Goal: Task Accomplishment & Management: Manage account settings

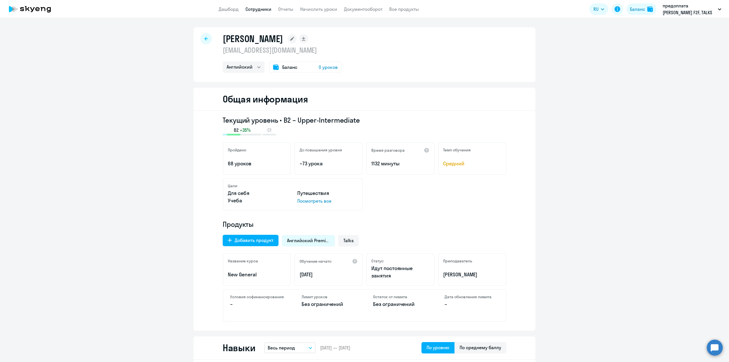
select select "english"
click at [259, 11] on link "Сотрудники" at bounding box center [258, 9] width 26 height 6
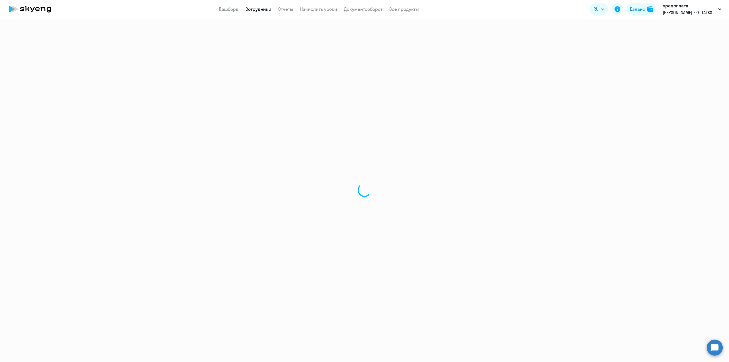
select select "30"
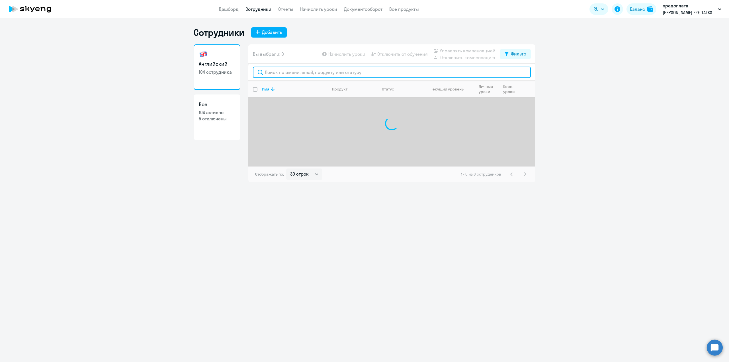
click at [269, 69] on input "text" at bounding box center [392, 72] width 278 height 11
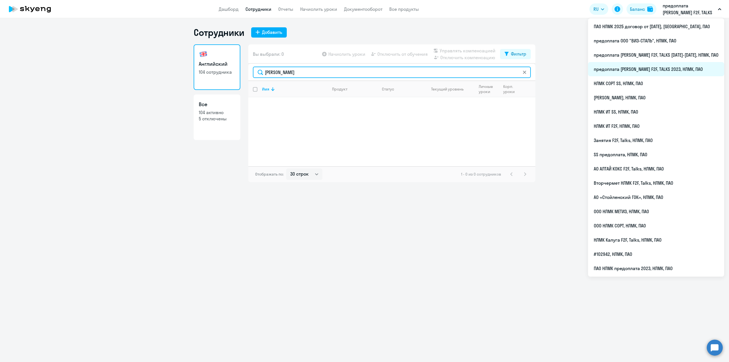
type input "[PERSON_NAME]"
click at [665, 68] on li "предоплата [PERSON_NAME] F2F, TALKS 2023, НЛМК, ПАО" at bounding box center [656, 69] width 136 height 14
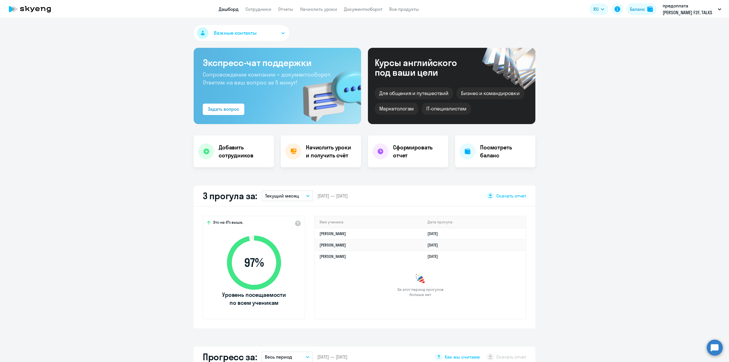
click at [261, 12] on app-header "Дашборд Сотрудники Отчеты Начислить уроки Документооборот Все продукты Дашборд …" at bounding box center [364, 9] width 729 height 18
click at [262, 10] on link "Сотрудники" at bounding box center [258, 9] width 26 height 6
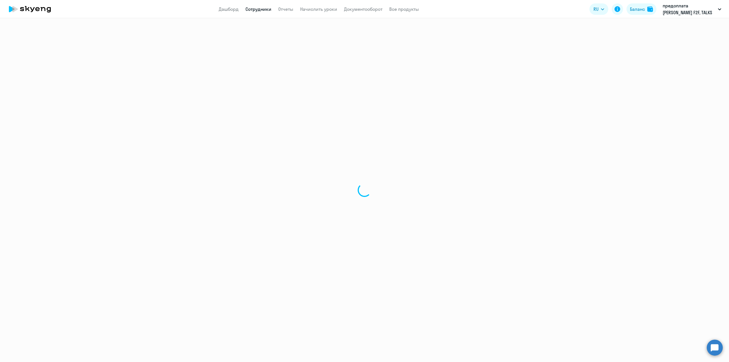
select select "30"
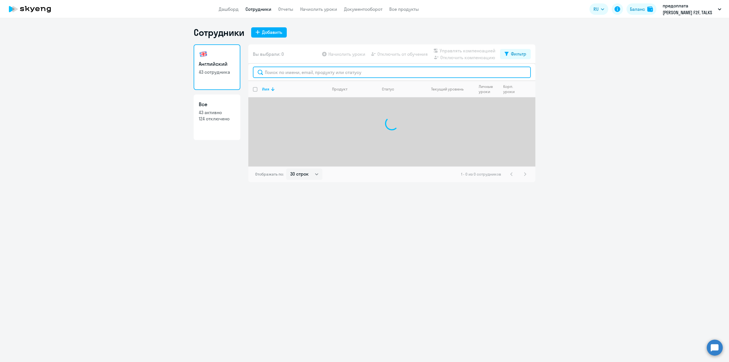
click at [281, 72] on input "text" at bounding box center [392, 72] width 278 height 11
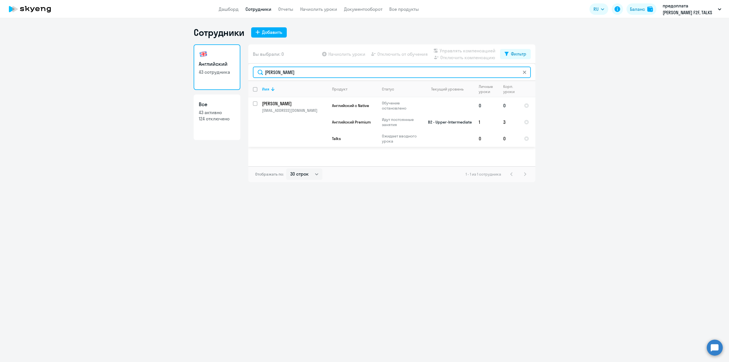
type input "[PERSON_NAME]"
click at [280, 103] on p "[PERSON_NAME]" at bounding box center [294, 104] width 64 height 6
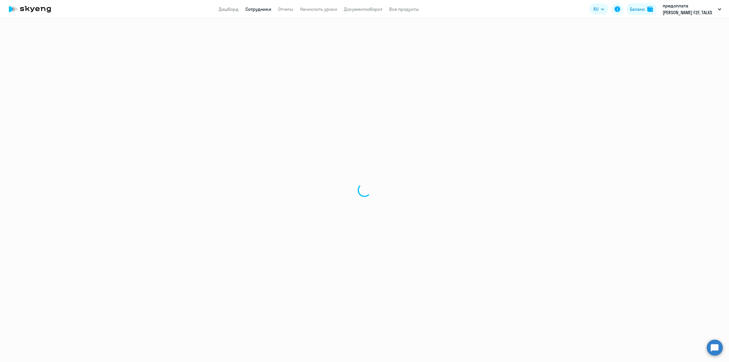
select select "english"
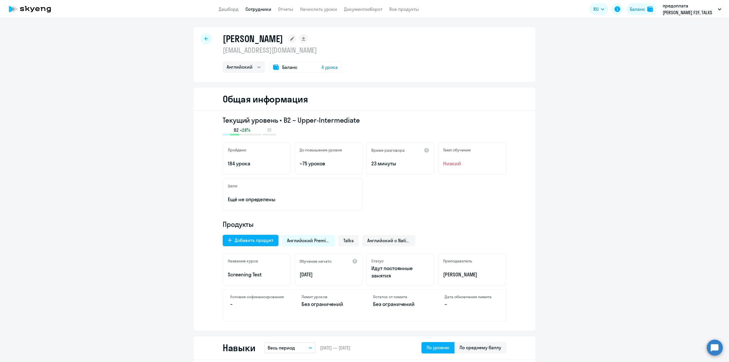
click at [257, 9] on link "Сотрудники" at bounding box center [258, 9] width 26 height 6
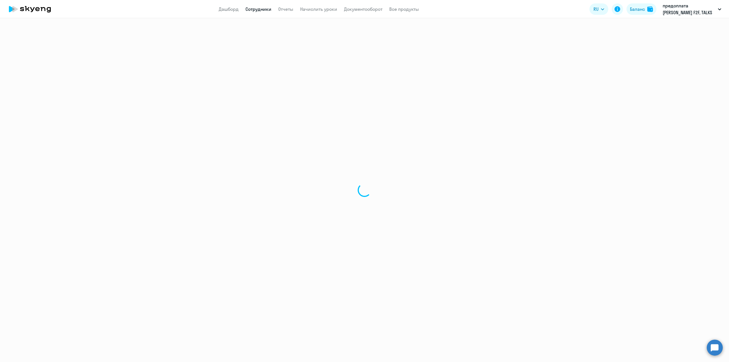
select select "30"
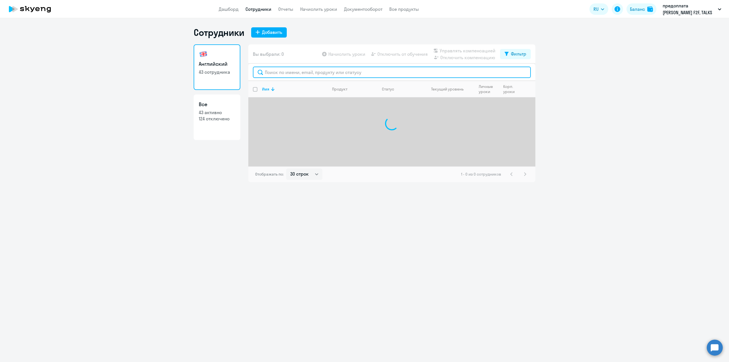
click at [273, 71] on input "text" at bounding box center [392, 72] width 278 height 11
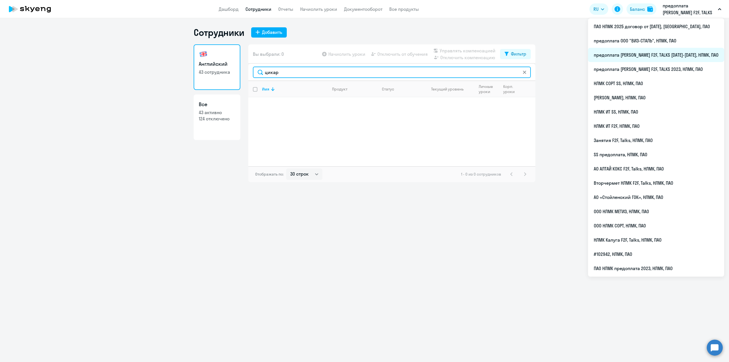
type input "цикар"
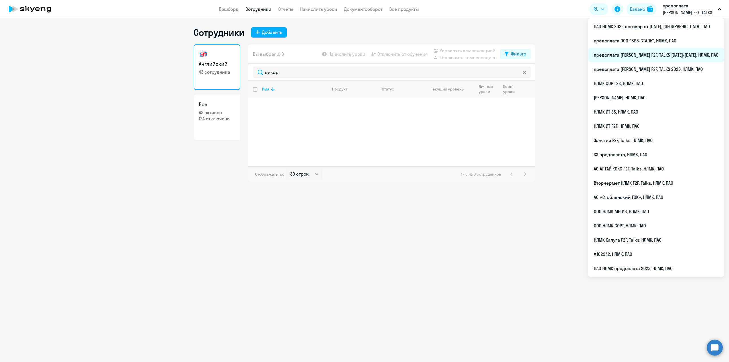
click at [685, 54] on li "предоплата [PERSON_NAME] F2F, TALKS [DATE]-[DATE], НЛМК, ПАО" at bounding box center [656, 55] width 136 height 14
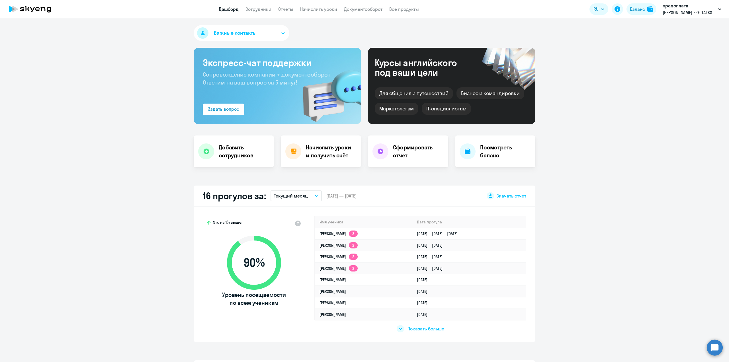
click at [258, 12] on link "Сотрудники" at bounding box center [258, 9] width 26 height 6
select select "30"
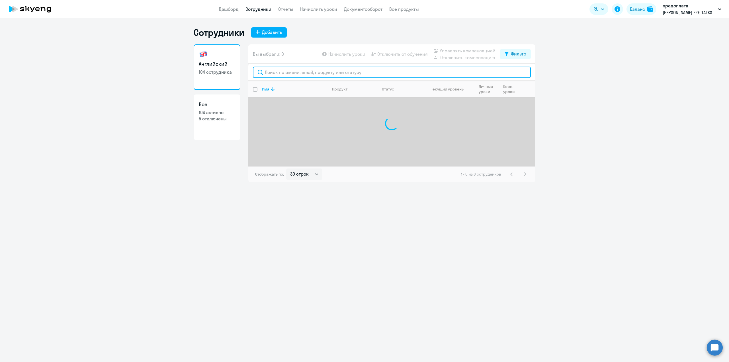
click at [281, 73] on input "text" at bounding box center [392, 72] width 278 height 11
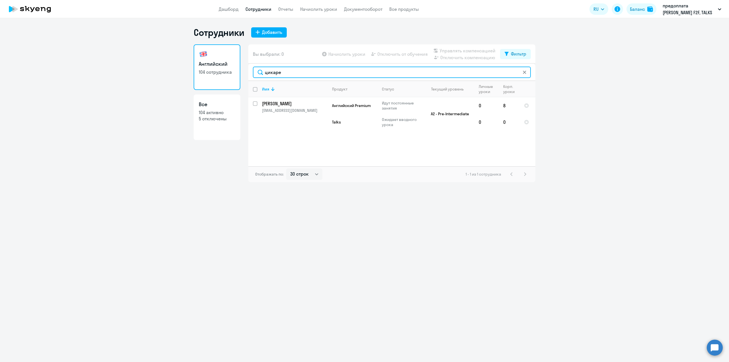
type input "цикаре"
drag, startPoint x: 295, startPoint y: 73, endPoint x: 251, endPoint y: 71, distance: 43.9
click at [251, 71] on div "цикаре" at bounding box center [391, 72] width 287 height 17
type input "[PERSON_NAME]"
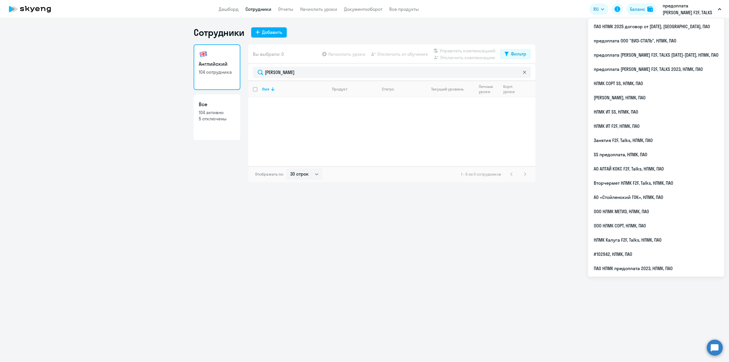
click at [687, 11] on p "предоплата [PERSON_NAME] F2F, TALKS [DATE]-[DATE], НЛМК, ПАО" at bounding box center [689, 9] width 53 height 14
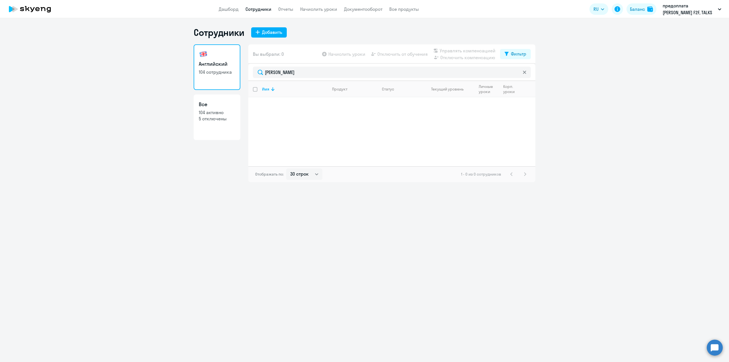
click at [687, 11] on p "предоплата [PERSON_NAME] F2F, TALKS [DATE]-[DATE], НЛМК, ПАО" at bounding box center [689, 9] width 53 height 14
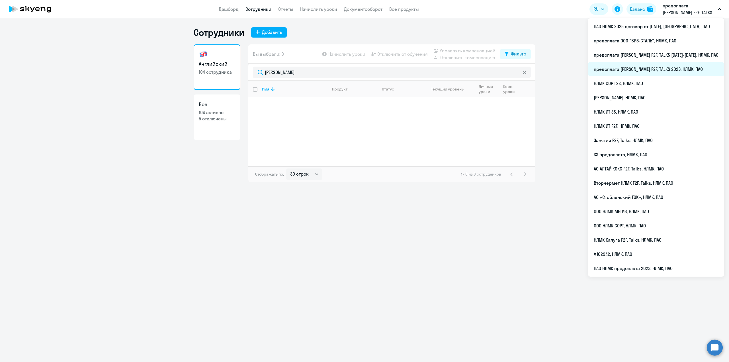
click at [674, 70] on li "предоплата [PERSON_NAME] F2F, TALKS 2023, НЛМК, ПАО" at bounding box center [656, 69] width 136 height 14
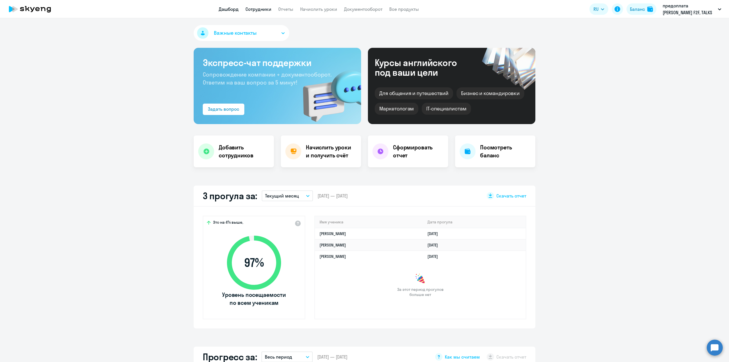
click at [255, 10] on link "Сотрудники" at bounding box center [258, 9] width 26 height 6
select select "30"
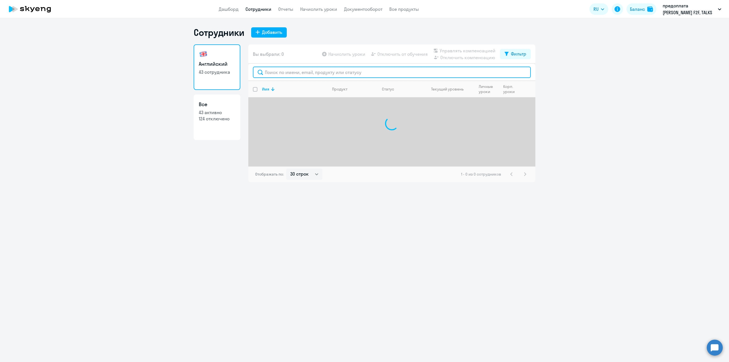
click at [281, 74] on input "text" at bounding box center [392, 72] width 278 height 11
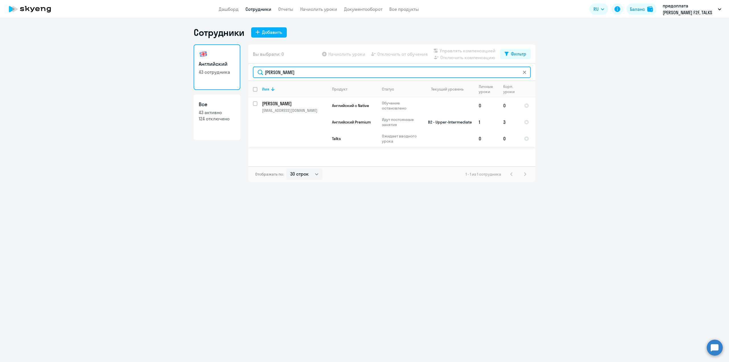
type input "[PERSON_NAME]"
click at [288, 109] on p "[EMAIL_ADDRESS][DOMAIN_NAME]" at bounding box center [294, 110] width 65 height 5
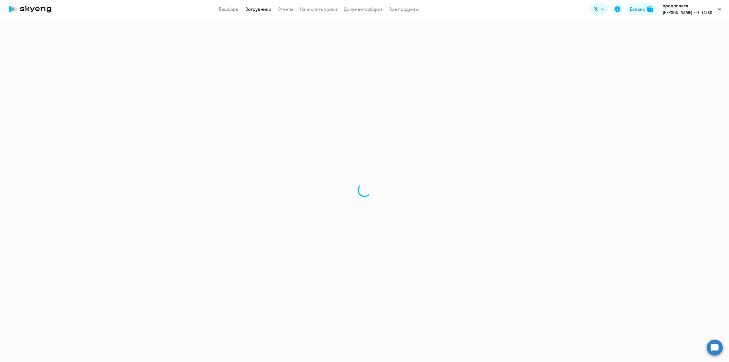
select select "english"
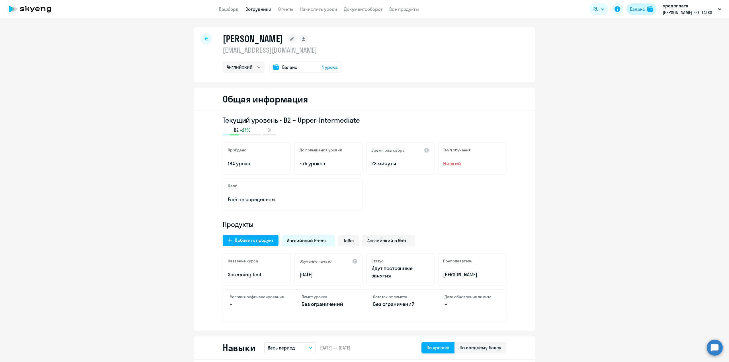
click at [638, 13] on button "Баланс" at bounding box center [641, 8] width 30 height 11
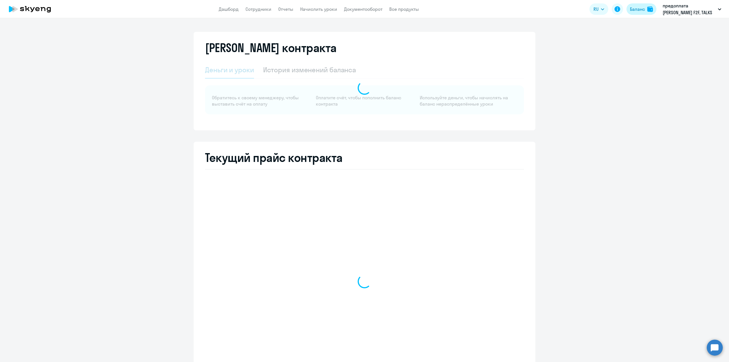
select select "english_adult_not_native_speaker"
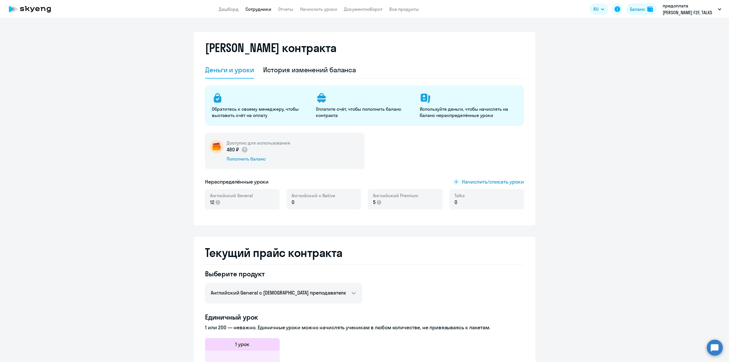
click at [254, 11] on link "Сотрудники" at bounding box center [258, 9] width 26 height 6
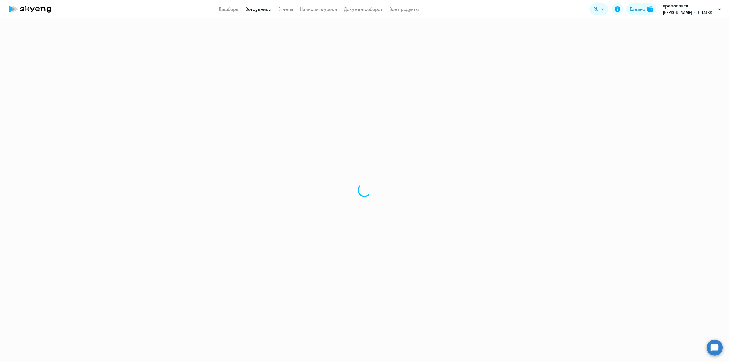
select select "30"
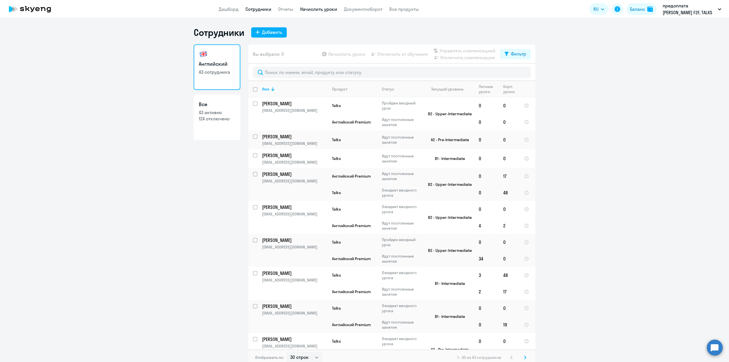
click at [315, 9] on link "Начислить уроки" at bounding box center [318, 9] width 37 height 6
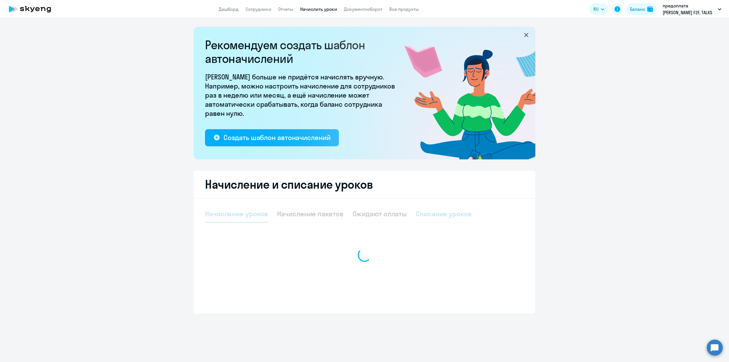
select select "10"
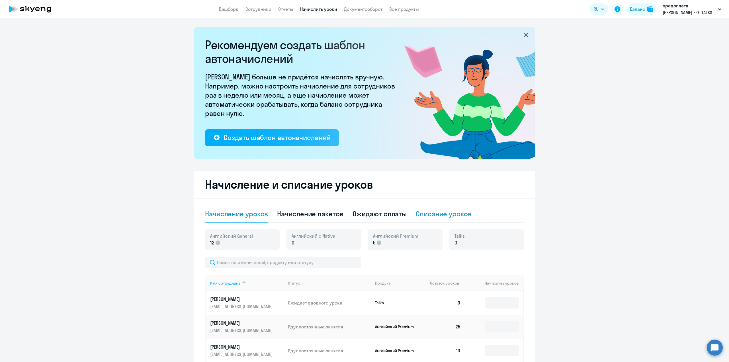
click at [437, 218] on div "Списание уроков" at bounding box center [444, 213] width 56 height 9
select select "10"
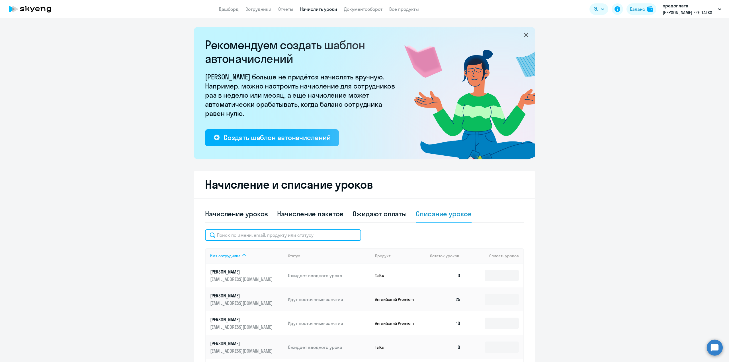
click at [266, 236] on input "text" at bounding box center [283, 235] width 156 height 11
type input "зай"
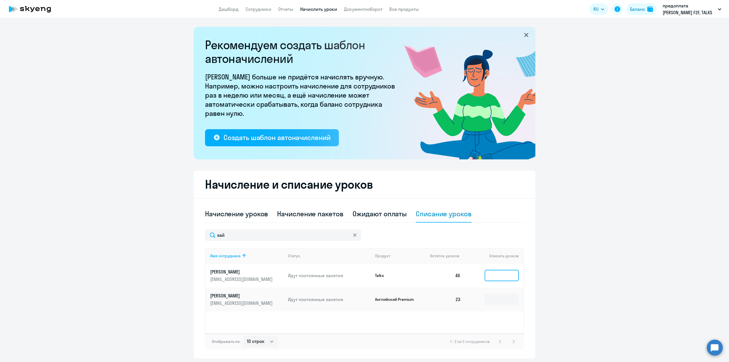
click at [494, 275] on input at bounding box center [502, 275] width 34 height 11
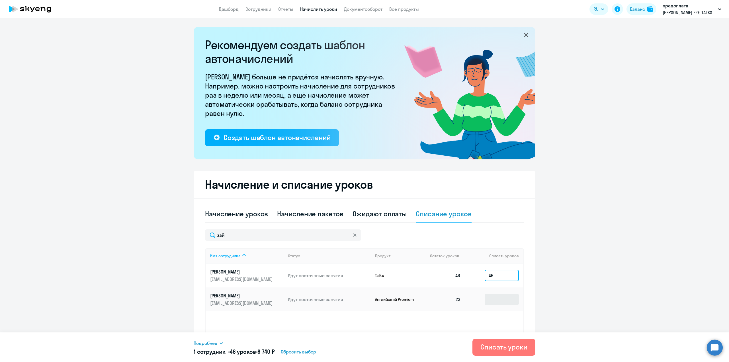
type input "46"
click at [501, 297] on input at bounding box center [502, 299] width 34 height 11
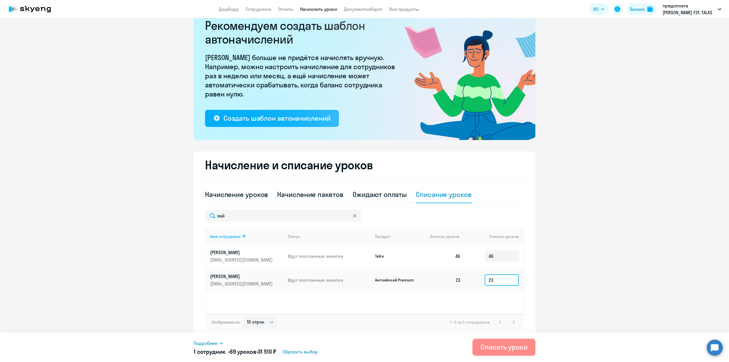
type input "23"
click at [496, 347] on div "Списать уроки" at bounding box center [503, 347] width 47 height 9
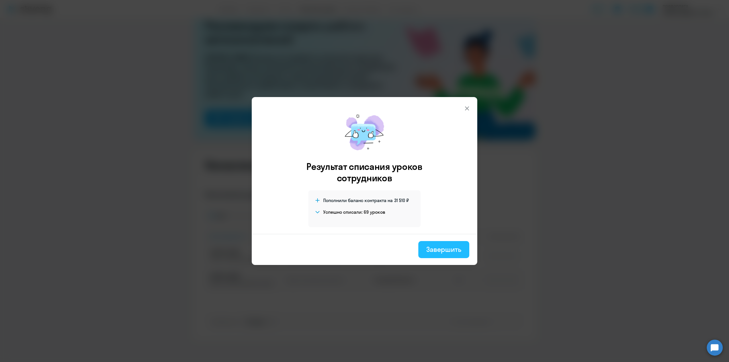
click at [442, 255] on button "Завершить" at bounding box center [443, 249] width 51 height 17
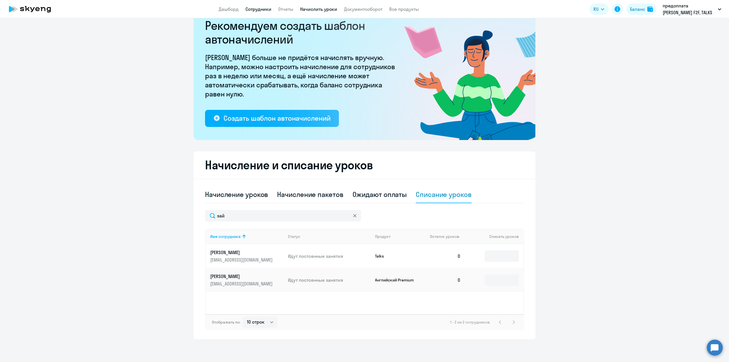
click at [255, 9] on link "Сотрудники" at bounding box center [258, 9] width 26 height 6
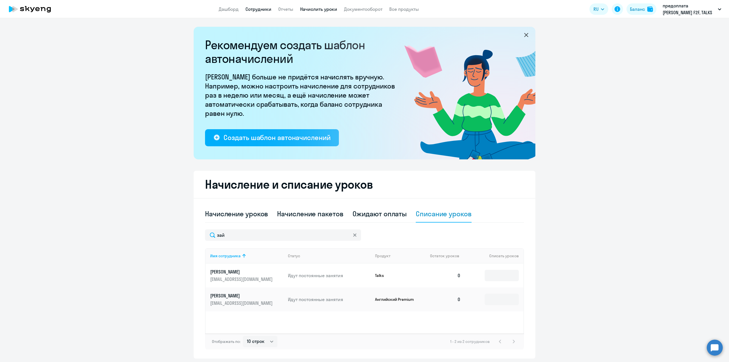
select select "30"
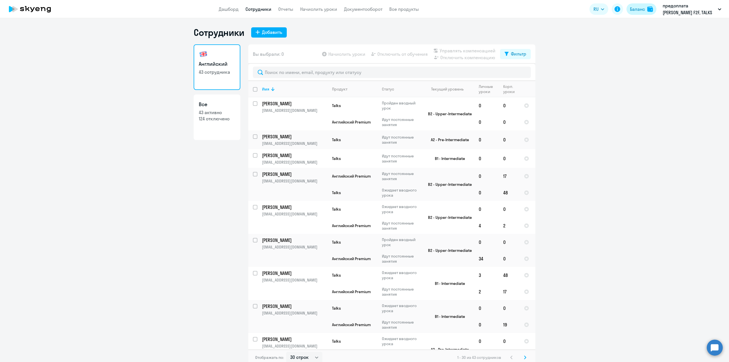
click at [638, 10] on div "Баланс" at bounding box center [637, 9] width 15 height 7
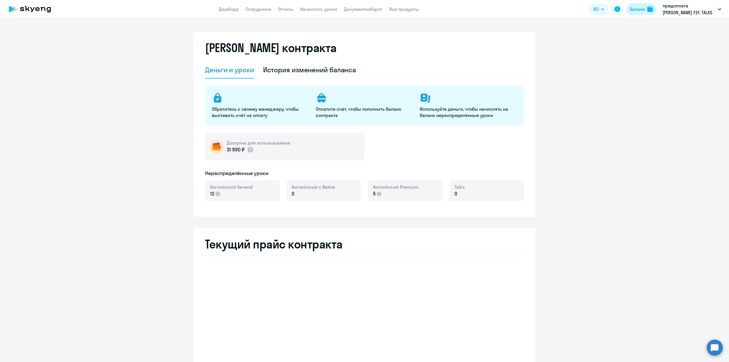
select select "english_adult_not_native_speaker"
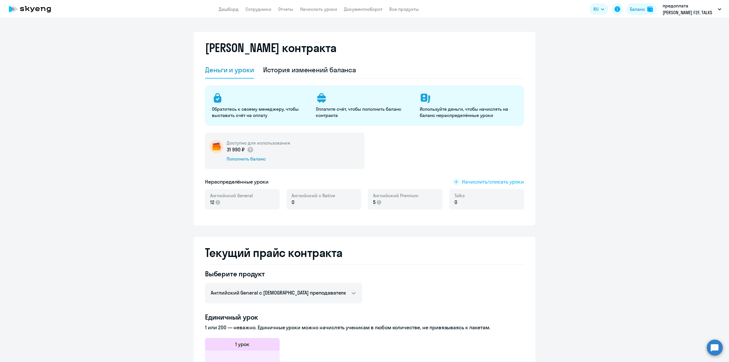
click at [490, 180] on span "Начислить/списать уроки" at bounding box center [493, 181] width 62 height 7
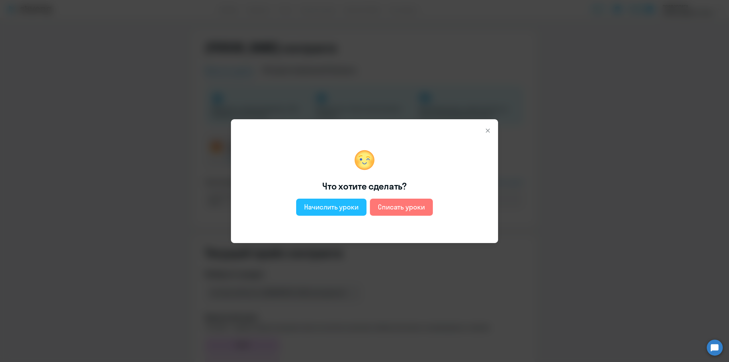
click at [339, 210] on div "Начислить уроки" at bounding box center [331, 206] width 54 height 9
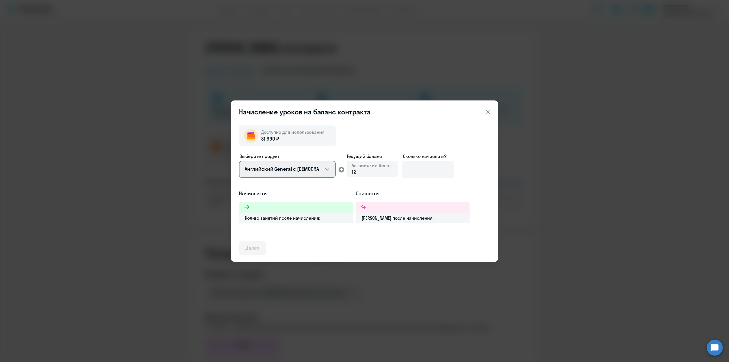
click at [330, 173] on select "Английский General с [DEMOGRAPHIC_DATA] преподавателем Английский General с [DE…" at bounding box center [287, 169] width 97 height 17
select select "english_adult_not_native_speaker_premium"
click at [239, 161] on select "Английский General с [DEMOGRAPHIC_DATA] преподавателем Английский General с [DE…" at bounding box center [287, 169] width 97 height 17
click at [424, 169] on input at bounding box center [427, 169] width 51 height 17
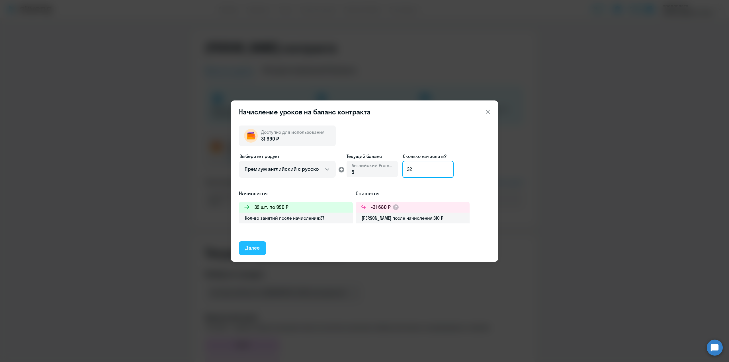
type input "32"
click at [253, 250] on div "Далее" at bounding box center [252, 247] width 15 height 7
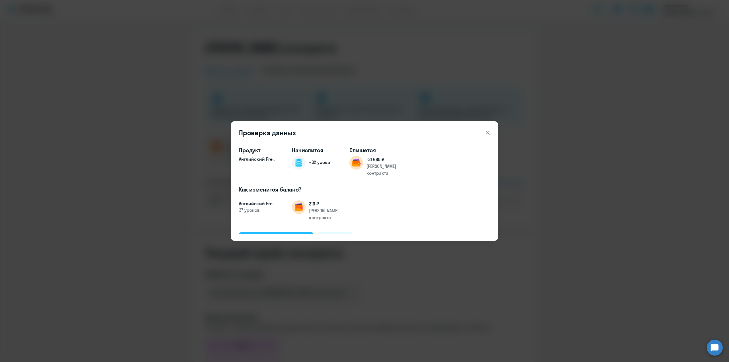
click at [275, 235] on div "Подтвердить и начислить" at bounding box center [276, 238] width 62 height 7
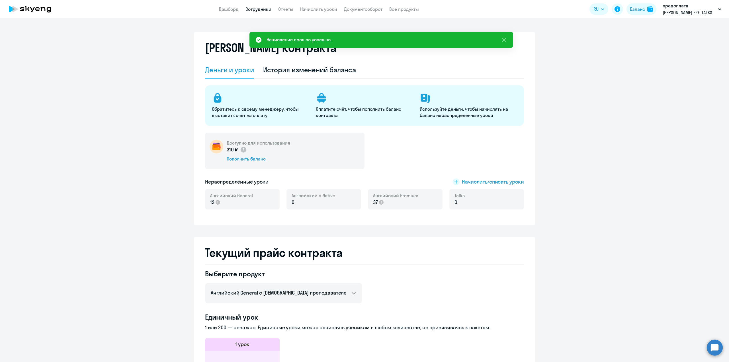
click at [261, 11] on link "Сотрудники" at bounding box center [258, 9] width 26 height 6
select select "30"
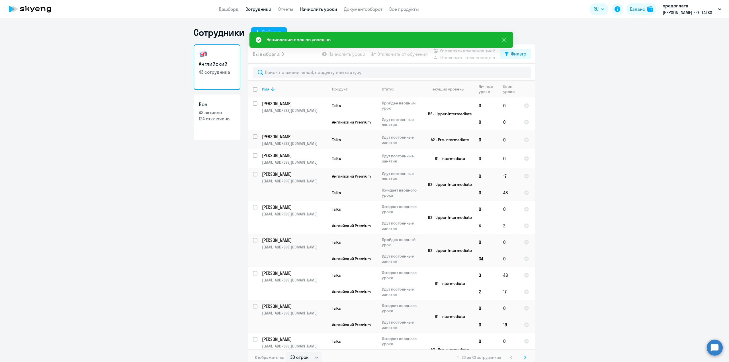
click at [328, 10] on link "Начислить уроки" at bounding box center [318, 9] width 37 height 6
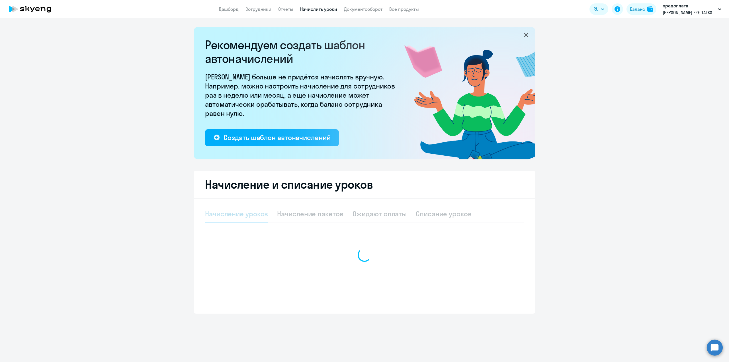
select select "10"
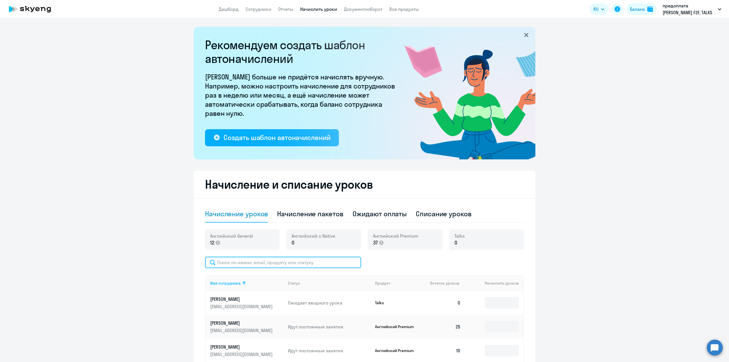
drag, startPoint x: 240, startPoint y: 266, endPoint x: 245, endPoint y: 266, distance: 4.6
click at [241, 266] on input "text" at bounding box center [283, 262] width 156 height 11
click at [224, 264] on input "text" at bounding box center [283, 262] width 156 height 11
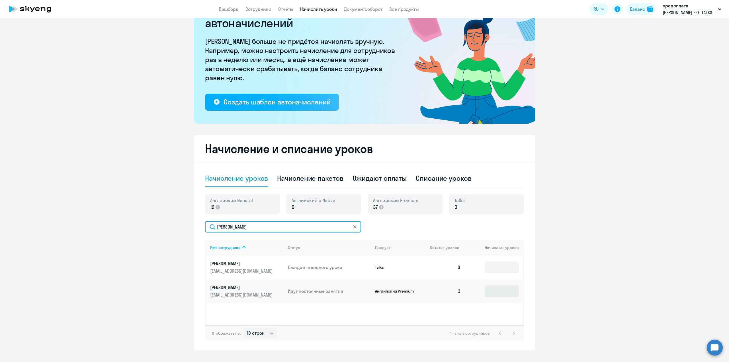
type input "[PERSON_NAME]"
click at [487, 288] on input at bounding box center [502, 291] width 34 height 11
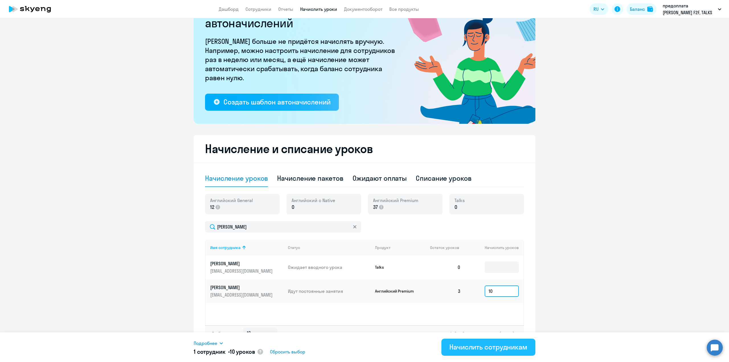
type input "10"
click at [483, 350] on div "Начислить сотрудникам" at bounding box center [488, 347] width 78 height 9
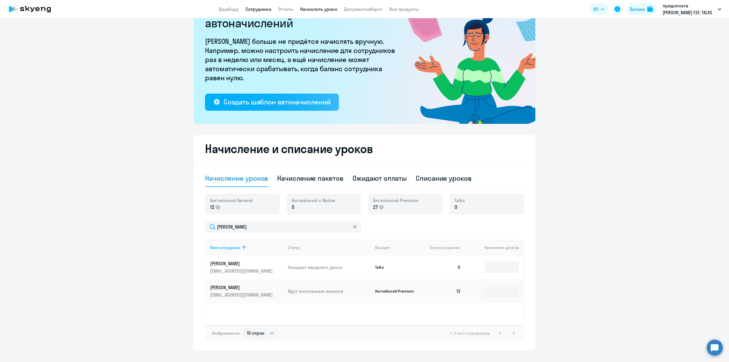
click at [258, 11] on link "Сотрудники" at bounding box center [258, 9] width 26 height 6
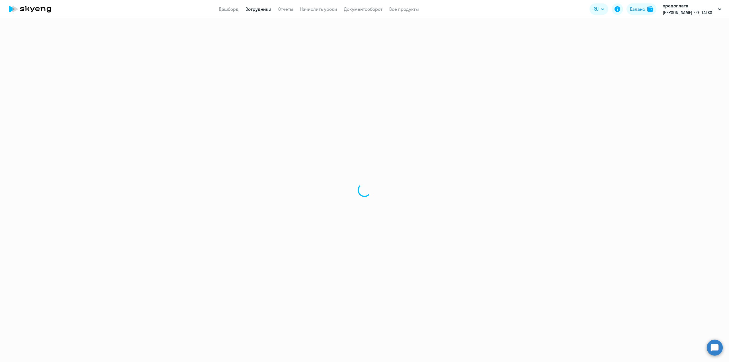
select select "30"
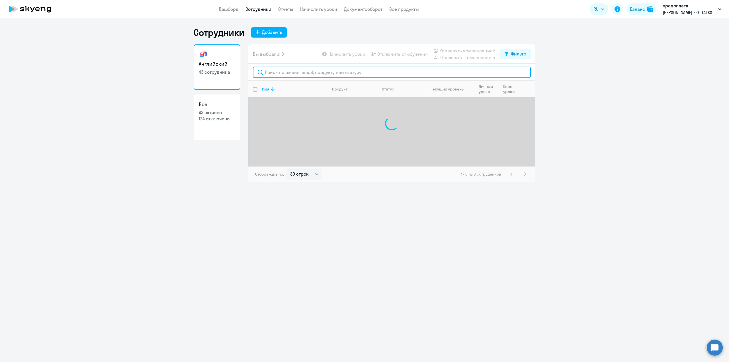
click at [271, 69] on input "text" at bounding box center [392, 72] width 278 height 11
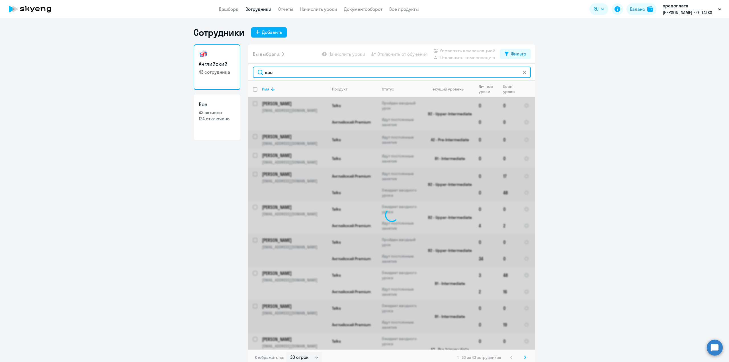
type input "васю"
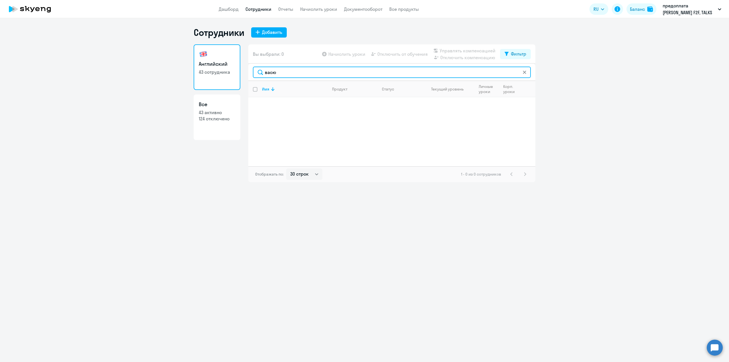
drag, startPoint x: 319, startPoint y: 73, endPoint x: 253, endPoint y: 75, distance: 66.1
click at [253, 75] on input "васю" at bounding box center [392, 72] width 278 height 11
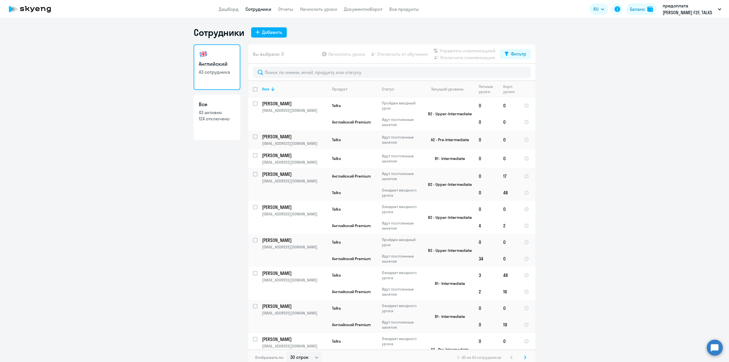
drag, startPoint x: 206, startPoint y: 117, endPoint x: 209, endPoint y: 94, distance: 23.1
click at [206, 116] on p "124 отключено" at bounding box center [217, 119] width 36 height 6
select select "30"
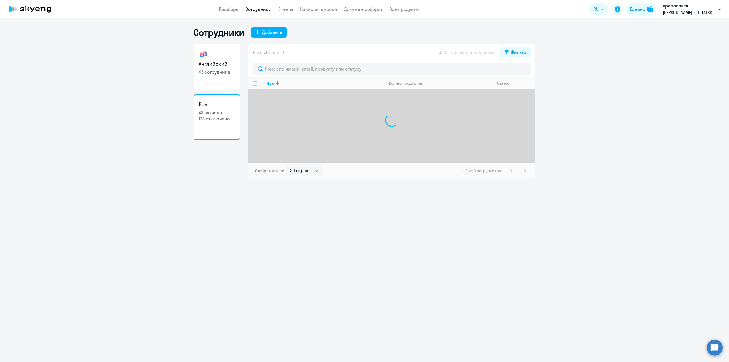
click at [210, 67] on h3 "Английский" at bounding box center [217, 63] width 36 height 7
select select "30"
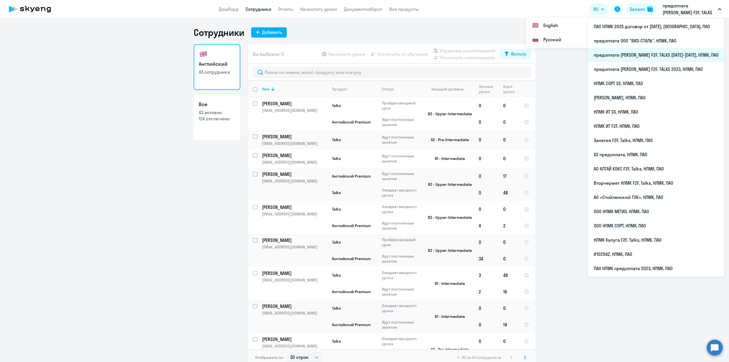
click at [673, 53] on li "предоплата [PERSON_NAME] F2F, TALKS [DATE]-[DATE], НЛМК, ПАО" at bounding box center [656, 55] width 136 height 14
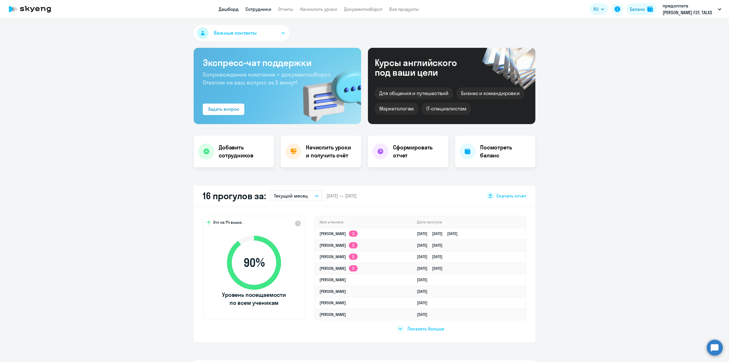
click at [262, 9] on link "Сотрудники" at bounding box center [258, 9] width 26 height 6
select select "30"
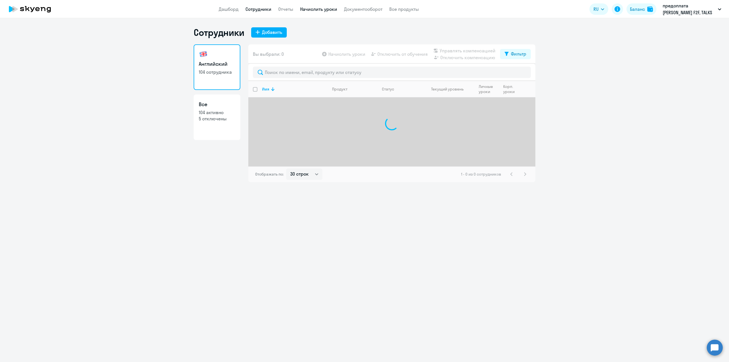
click at [313, 10] on link "Начислить уроки" at bounding box center [318, 9] width 37 height 6
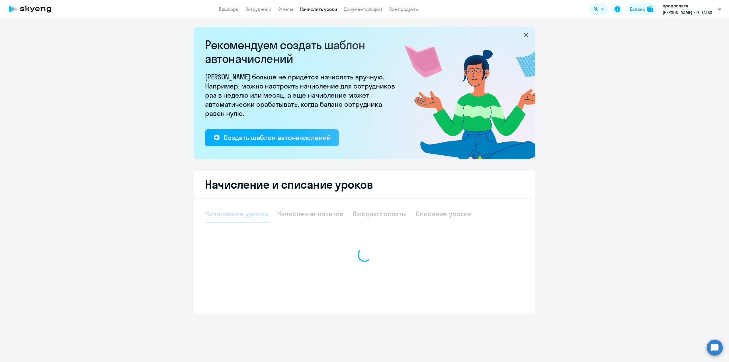
select select "10"
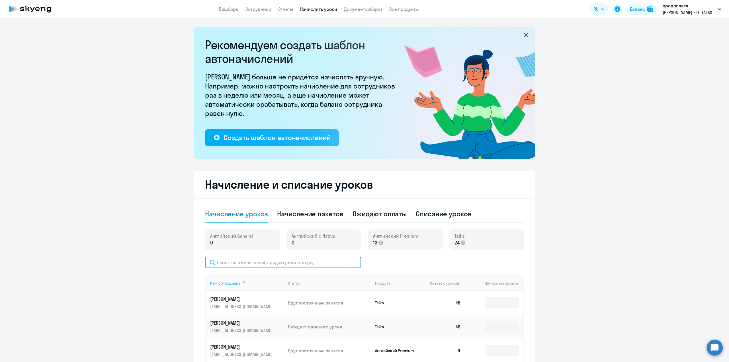
click at [227, 261] on input "text" at bounding box center [283, 262] width 156 height 11
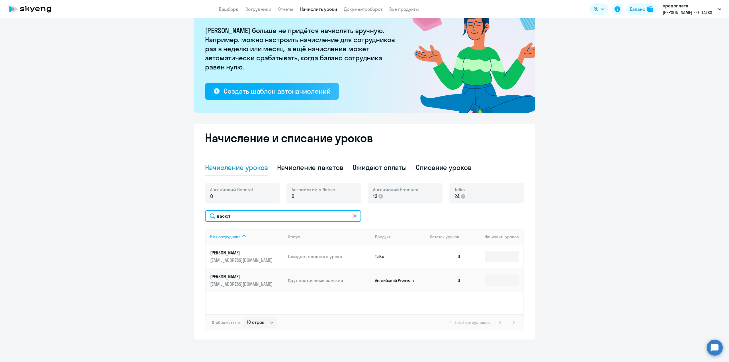
scroll to position [47, 0]
type input "васют"
click at [493, 283] on input at bounding box center [502, 280] width 34 height 11
click at [499, 280] on input at bounding box center [502, 280] width 34 height 11
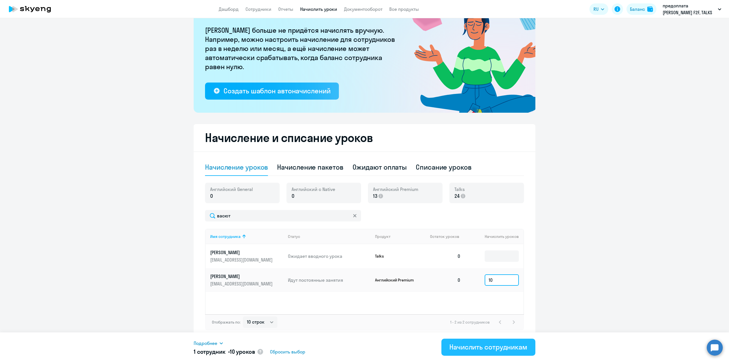
type input "10"
click at [505, 346] on div "Начислить сотрудникам" at bounding box center [488, 347] width 78 height 9
